Goal: Find contact information: Find contact information

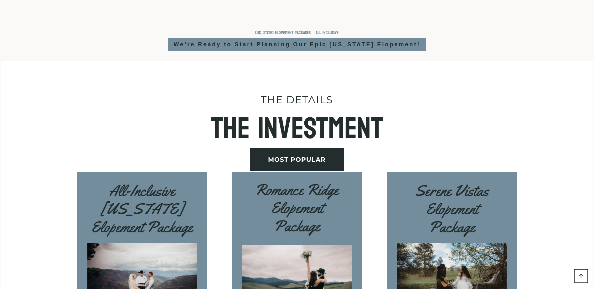
scroll to position [1909, 0]
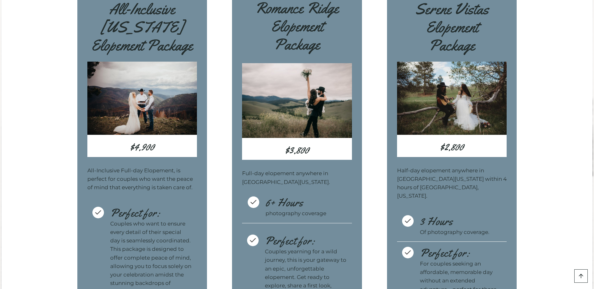
click at [215, 181] on div "All-Inclusive Montana Elopement Package $4,900 All-Inclusive Full-day Elopement…" at bounding box center [296, 230] width 439 height 481
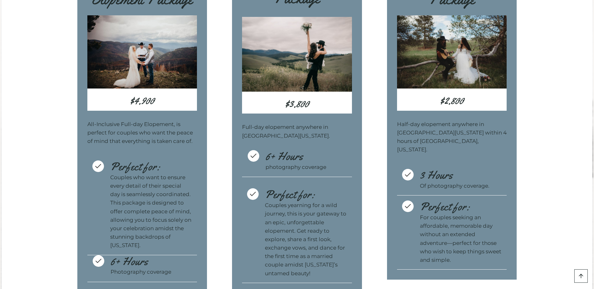
scroll to position [2003, 0]
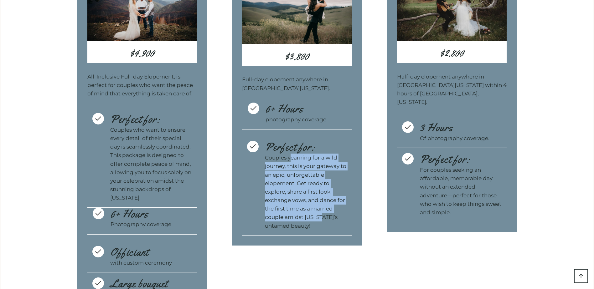
drag, startPoint x: 290, startPoint y: 170, endPoint x: 326, endPoint y: 226, distance: 66.5
click at [326, 226] on p "Couples yearning for a wild journey, this is your gateway to an epic, unforgett…" at bounding box center [306, 192] width 82 height 77
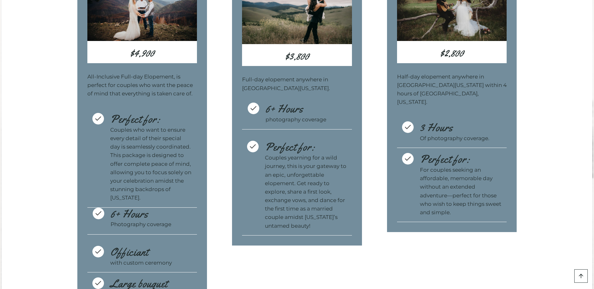
drag, startPoint x: 326, startPoint y: 226, endPoint x: 369, endPoint y: 143, distance: 93.7
click at [369, 143] on div "All-Inclusive Montana Elopement Package $4,900 All-Inclusive Full-day Elopement…" at bounding box center [296, 136] width 439 height 481
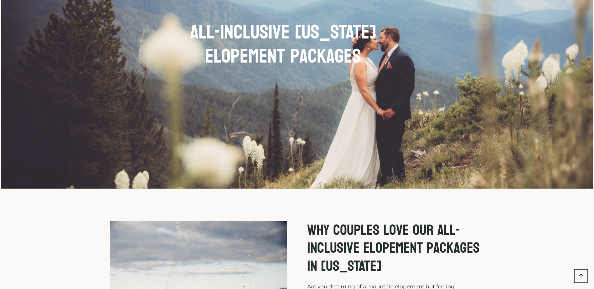
scroll to position [0, 0]
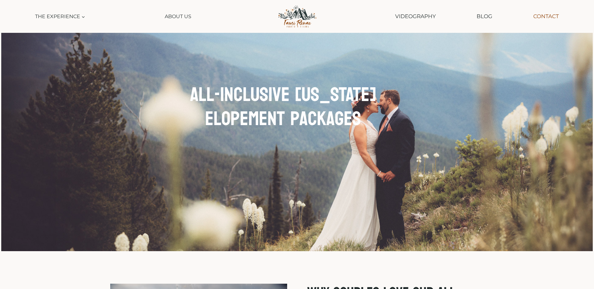
click at [544, 13] on link "Contact" at bounding box center [546, 16] width 32 height 16
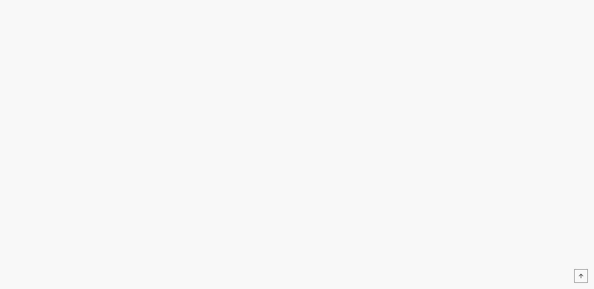
scroll to position [219, 0]
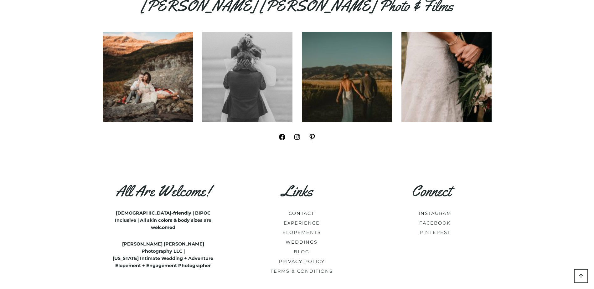
scroll to position [970, 0]
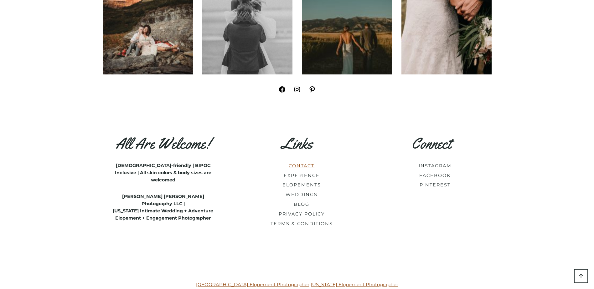
click at [310, 166] on link "CONTACT" at bounding box center [302, 166] width 26 height 6
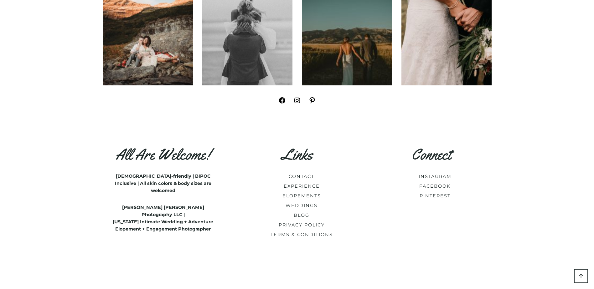
scroll to position [1059, 0]
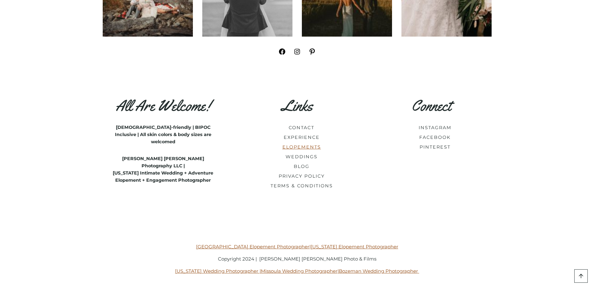
click at [311, 146] on link "ELOPEMENTS" at bounding box center [301, 147] width 38 height 6
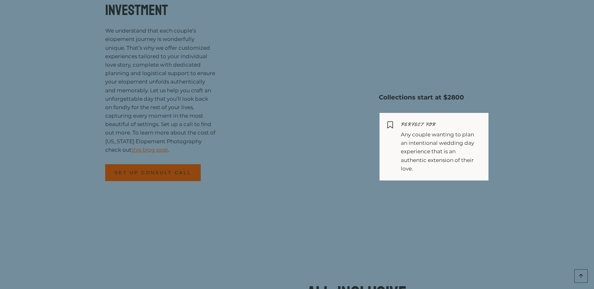
scroll to position [2566, 0]
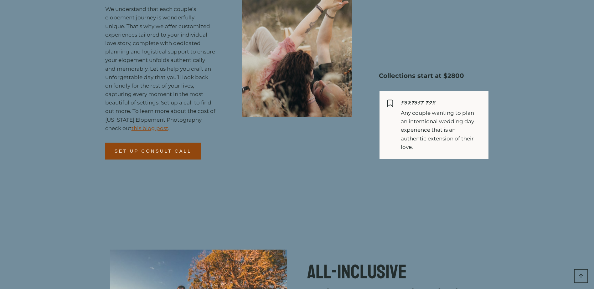
click at [164, 143] on link "SET UP CONSULT CALL" at bounding box center [153, 151] width 96 height 17
